Goal: Task Accomplishment & Management: Use online tool/utility

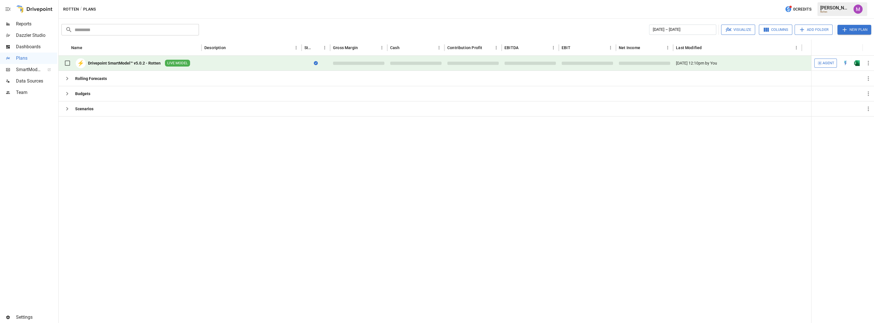
click at [400, 170] on div at bounding box center [435, 219] width 752 height 207
click at [29, 82] on span "Data Sources" at bounding box center [36, 81] width 41 height 7
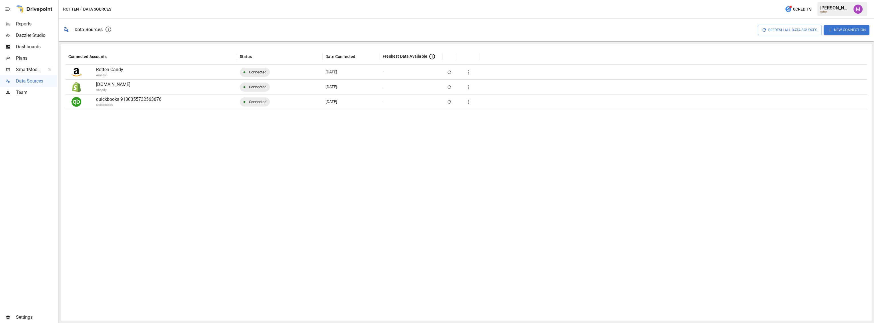
click at [162, 133] on div at bounding box center [465, 212] width 801 height 207
click at [471, 105] on icon "button" at bounding box center [468, 102] width 7 height 7
click at [511, 146] on li "Full refresh all data sources w/o pulling raw data" at bounding box center [511, 142] width 97 height 9
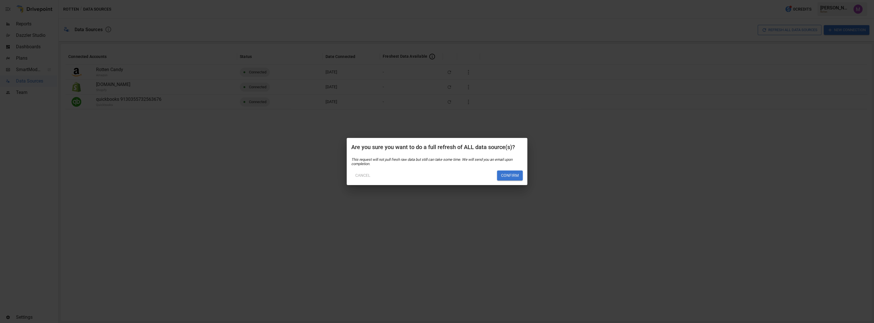
click at [509, 170] on div "Cancel Confirm" at bounding box center [436, 173] width 171 height 15
click at [506, 174] on button "Confirm" at bounding box center [510, 176] width 26 height 10
